Goal: Transaction & Acquisition: Purchase product/service

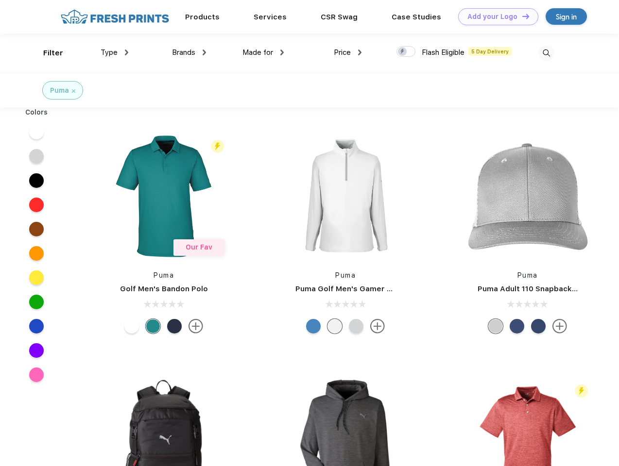
scroll to position [0, 0]
click at [494, 17] on link "Add your Logo Design Tool" at bounding box center [498, 16] width 80 height 17
click at [0, 0] on div "Design Tool" at bounding box center [0, 0] width 0 height 0
click at [521, 16] on link "Add your Logo Design Tool" at bounding box center [498, 16] width 80 height 17
click at [47, 53] on div "Filter" at bounding box center [53, 53] width 20 height 11
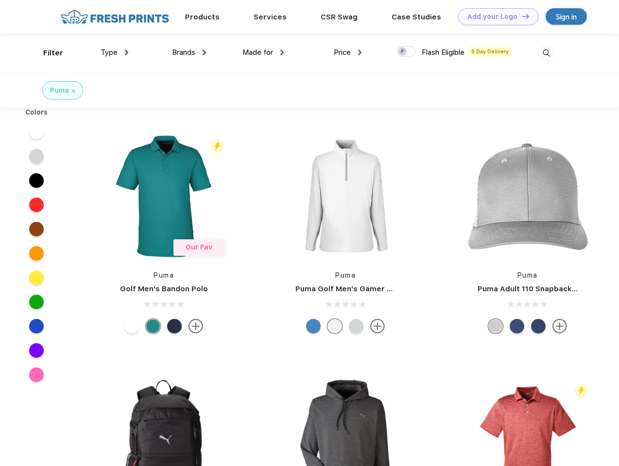
click at [115, 52] on span "Type" at bounding box center [108, 52] width 17 height 9
click at [189, 52] on span "Brands" at bounding box center [183, 52] width 23 height 9
click at [263, 52] on span "Made for" at bounding box center [257, 52] width 31 height 9
click at [348, 52] on span "Price" at bounding box center [342, 52] width 17 height 9
click at [406, 52] on div at bounding box center [405, 51] width 19 height 11
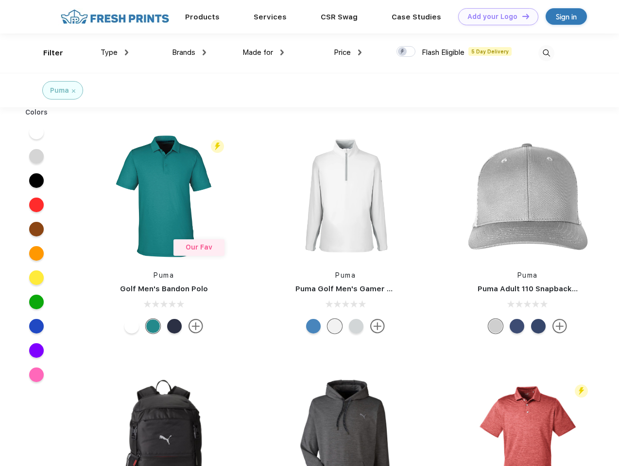
click at [402, 52] on input "checkbox" at bounding box center [399, 49] width 6 height 6
click at [546, 53] on img at bounding box center [546, 53] width 16 height 16
